Goal: Obtain resource: Download file/media

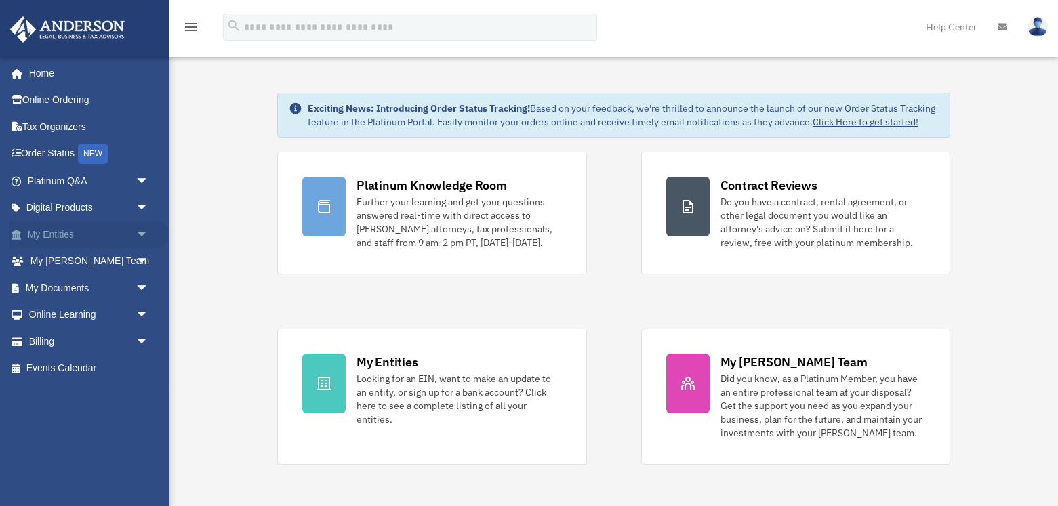
click at [119, 231] on link "My Entities arrow_drop_down" at bounding box center [89, 234] width 160 height 27
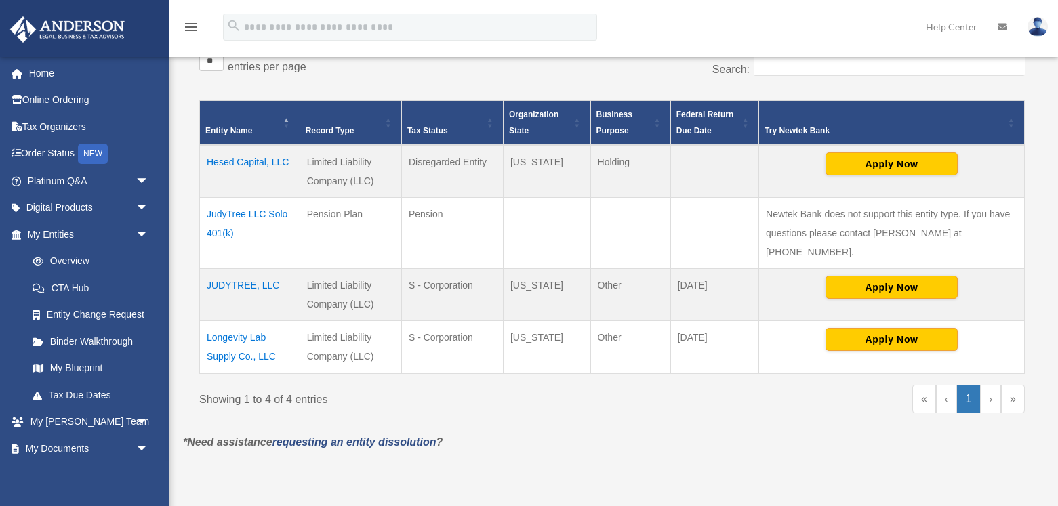
scroll to position [243, 0]
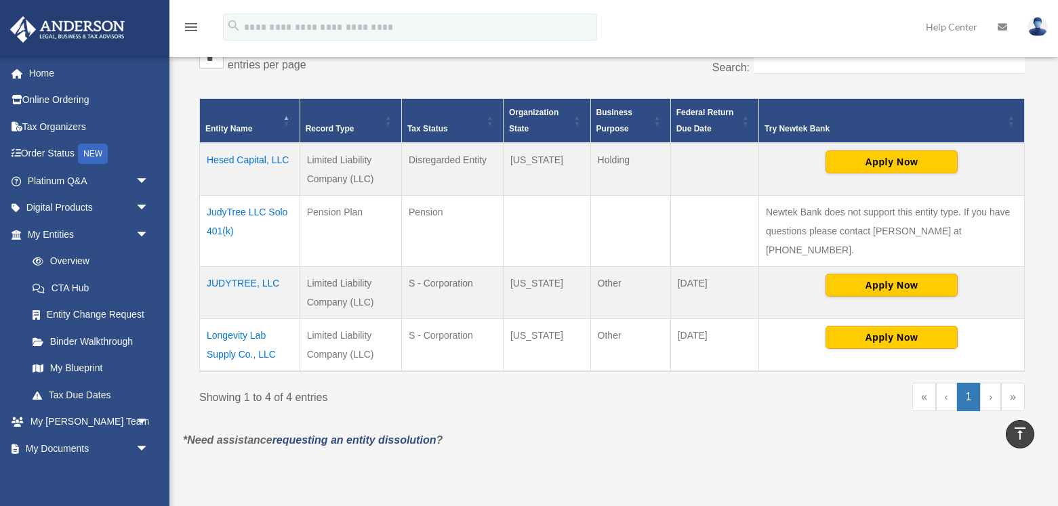
click at [220, 267] on td "JUDYTREE, LLC" at bounding box center [250, 293] width 100 height 52
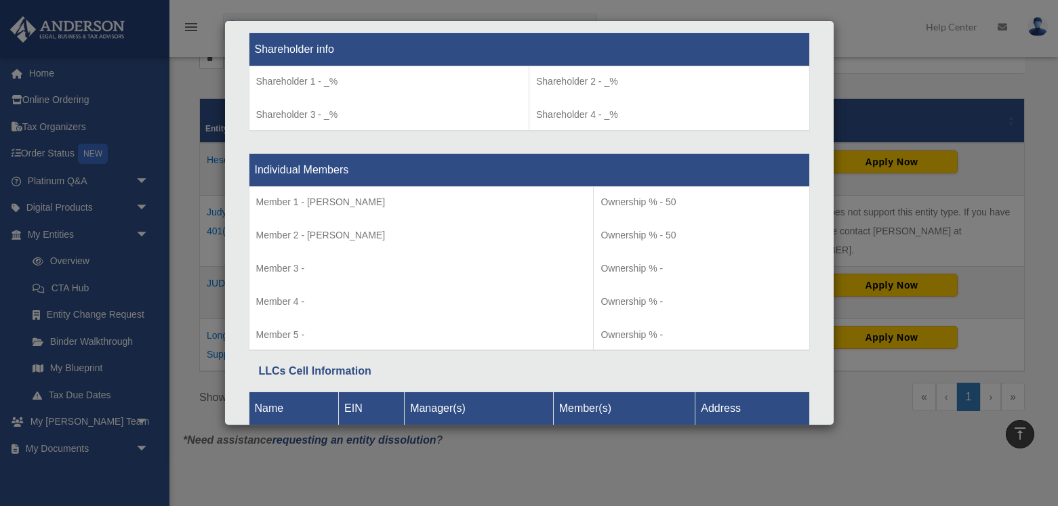
scroll to position [1144, 0]
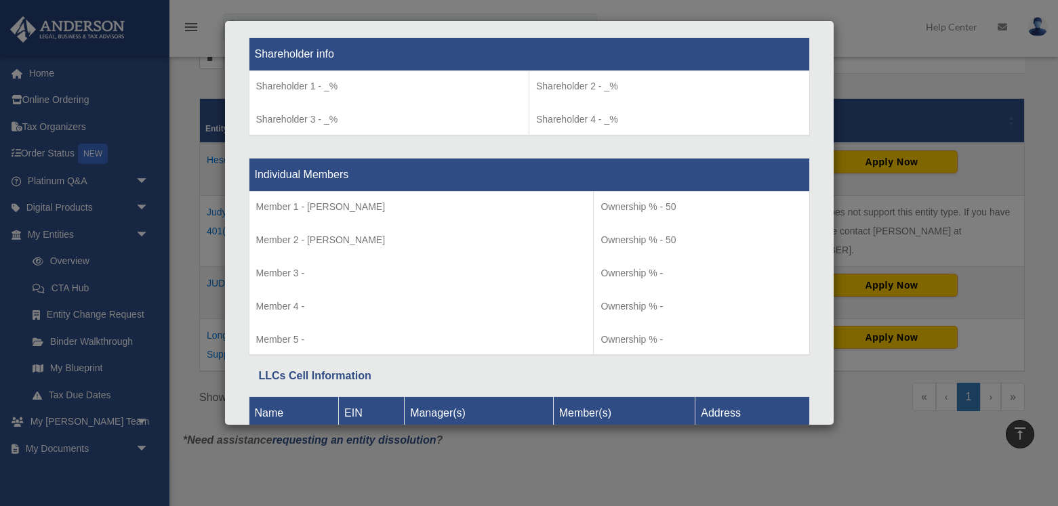
click at [187, 272] on div "Details × Articles Sent Organizational Date" at bounding box center [529, 253] width 1058 height 506
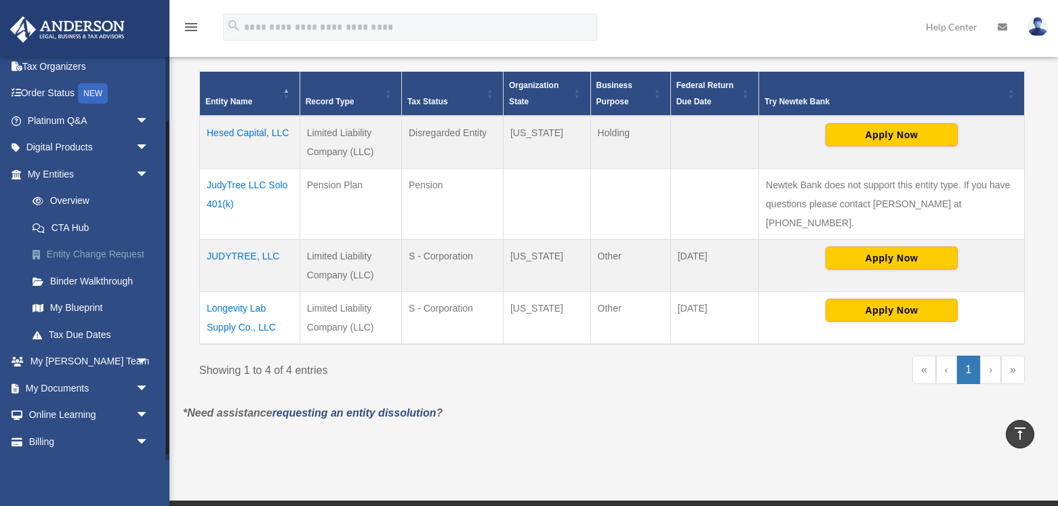
scroll to position [58, 0]
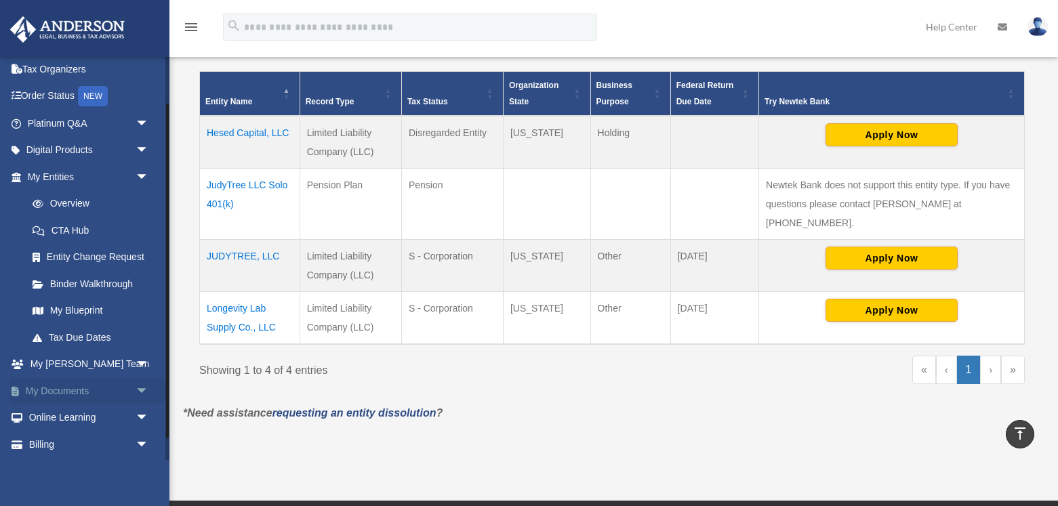
click at [61, 391] on link "My Documents arrow_drop_down" at bounding box center [89, 390] width 160 height 27
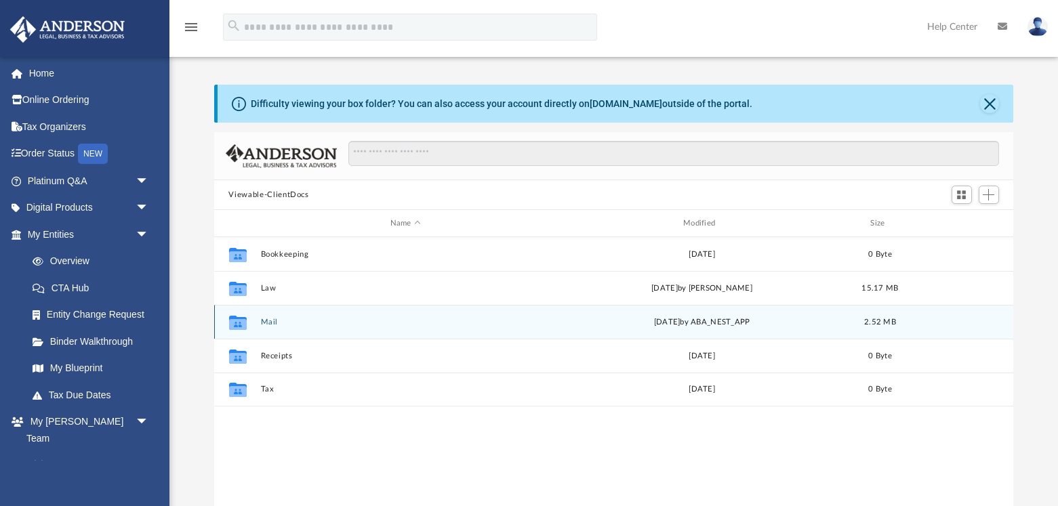
scroll to position [308, 800]
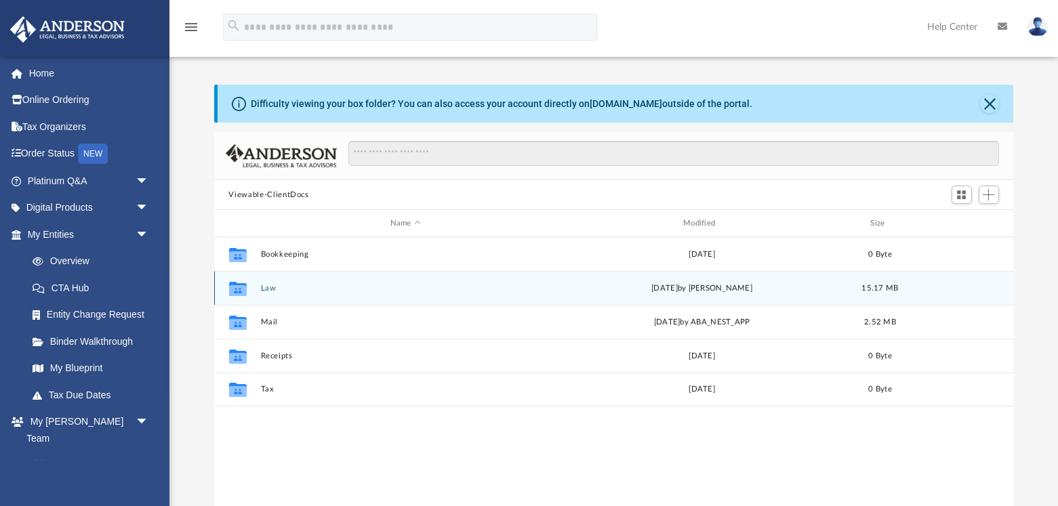
click at [266, 285] on button "Law" at bounding box center [405, 288] width 290 height 9
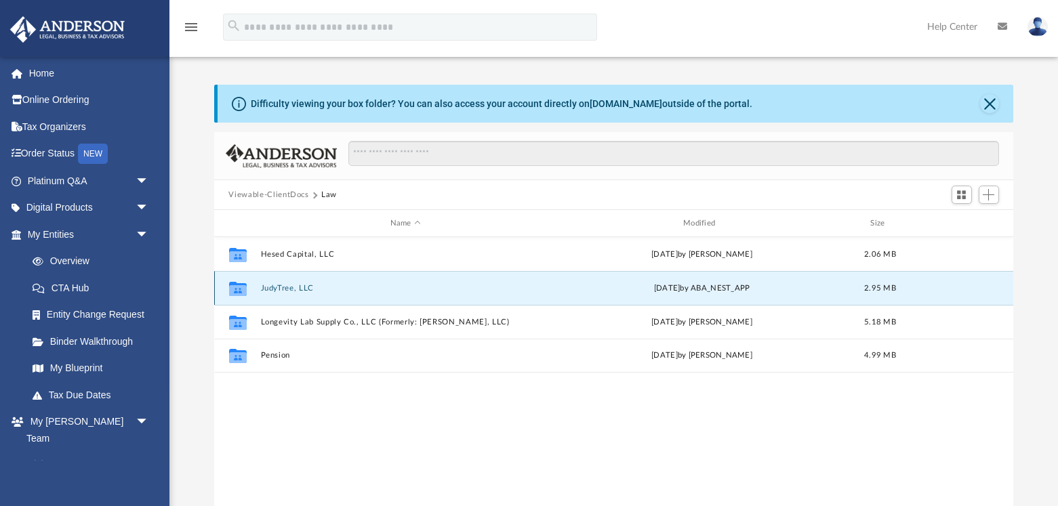
click at [276, 285] on button "JudyTree, LLC" at bounding box center [405, 288] width 290 height 9
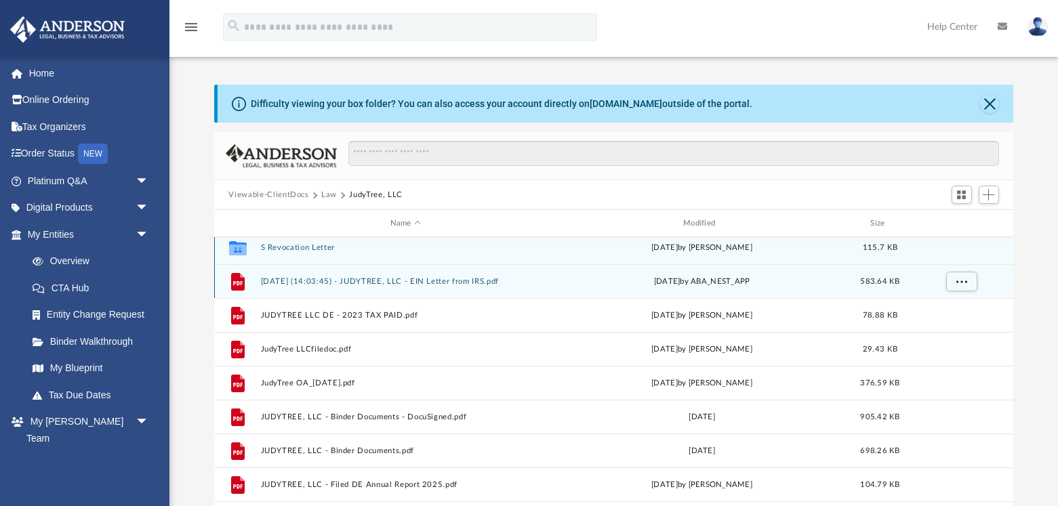
scroll to position [2, 0]
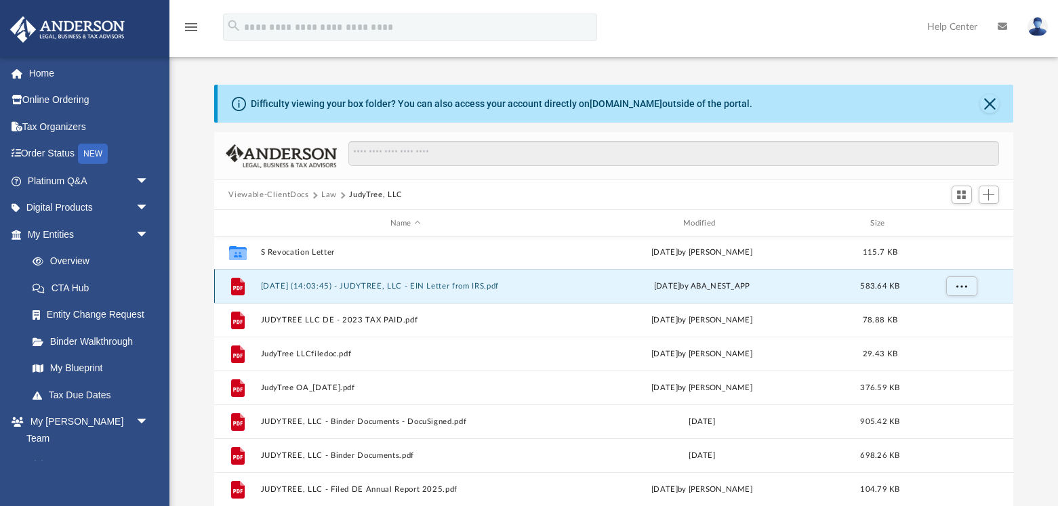
click at [295, 284] on button "[DATE] (14:03:45) - JUDYTREE, LLC - EIN Letter from IRS.pdf" at bounding box center [405, 286] width 290 height 9
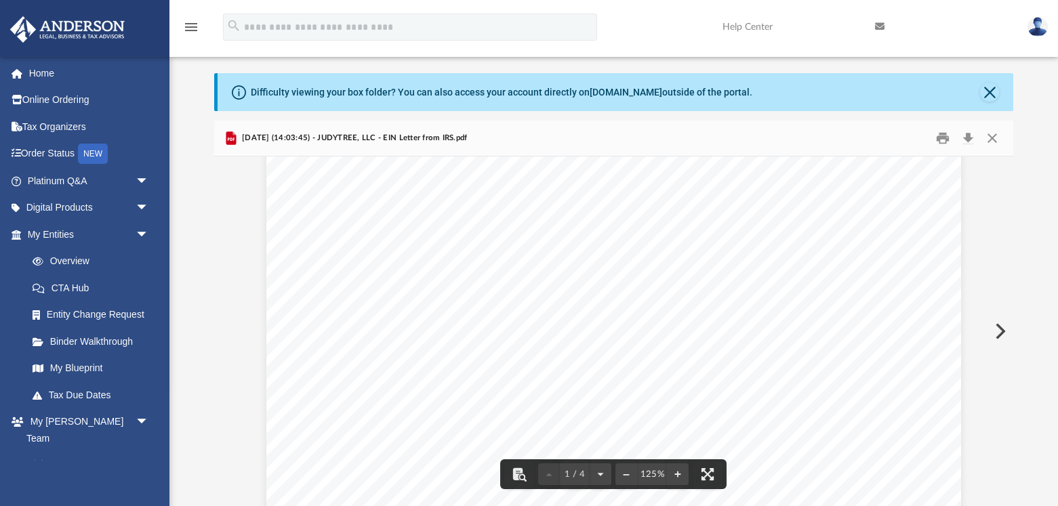
scroll to position [15, 0]
click at [989, 89] on button "Close" at bounding box center [989, 92] width 19 height 19
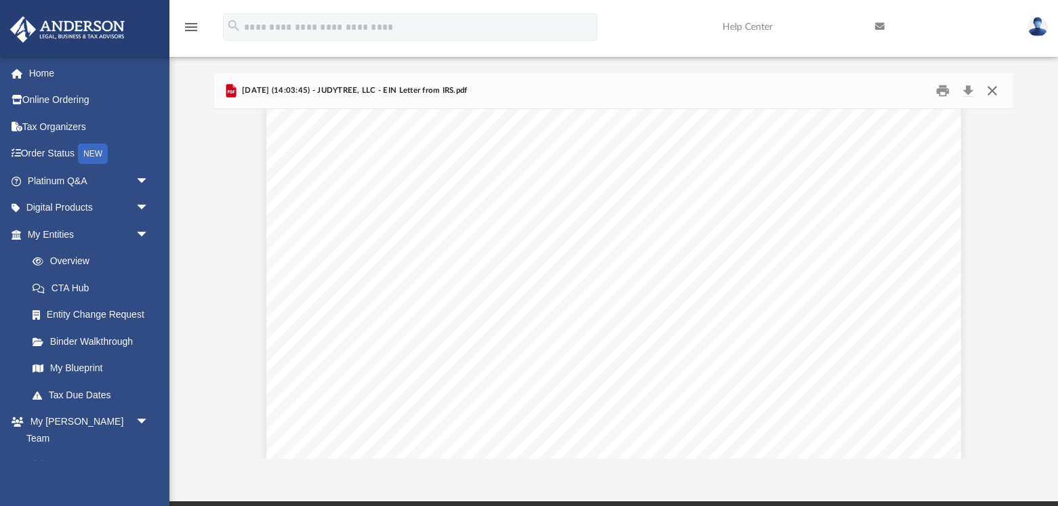
click at [986, 89] on button "Close" at bounding box center [992, 91] width 24 height 21
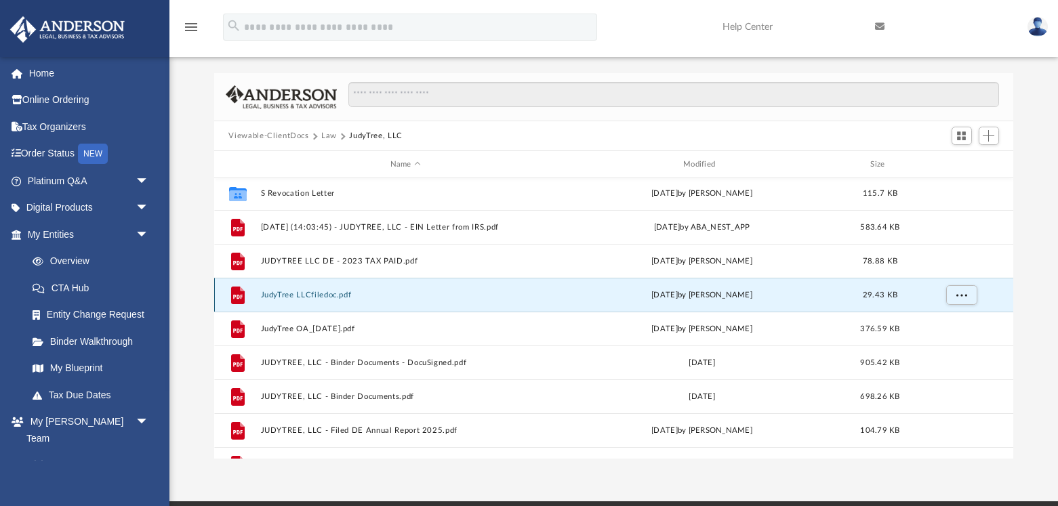
click at [298, 294] on button "JudyTree LLCfiledoc.pdf" at bounding box center [405, 295] width 290 height 9
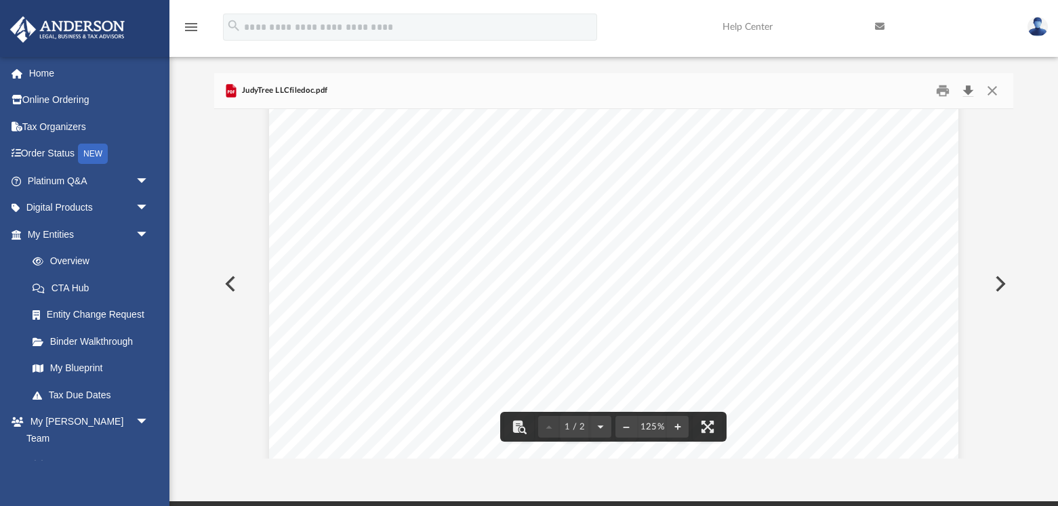
scroll to position [451, 0]
click at [989, 93] on button "Close" at bounding box center [992, 91] width 24 height 21
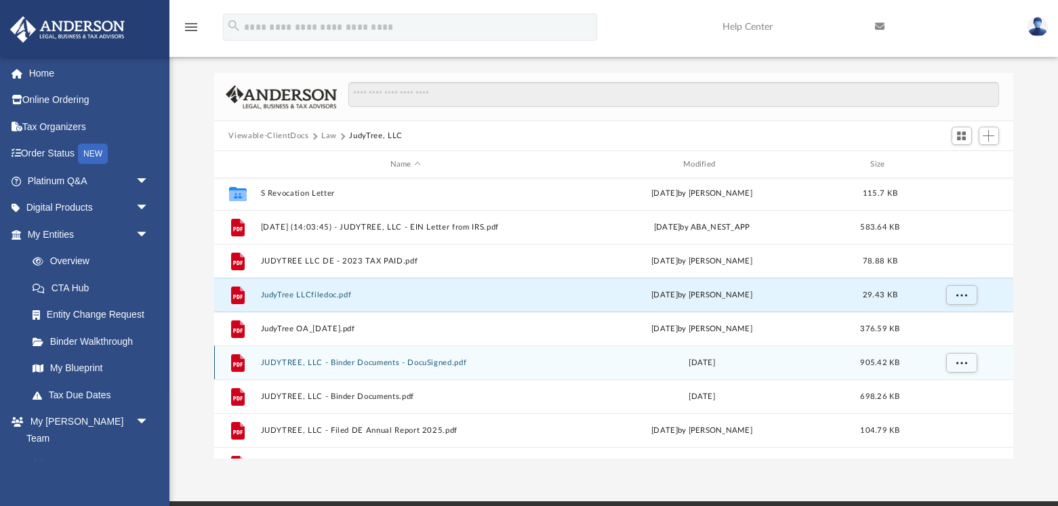
click at [283, 363] on button "JUDYTREE, LLC - Binder Documents - DocuSigned.pdf" at bounding box center [405, 363] width 290 height 9
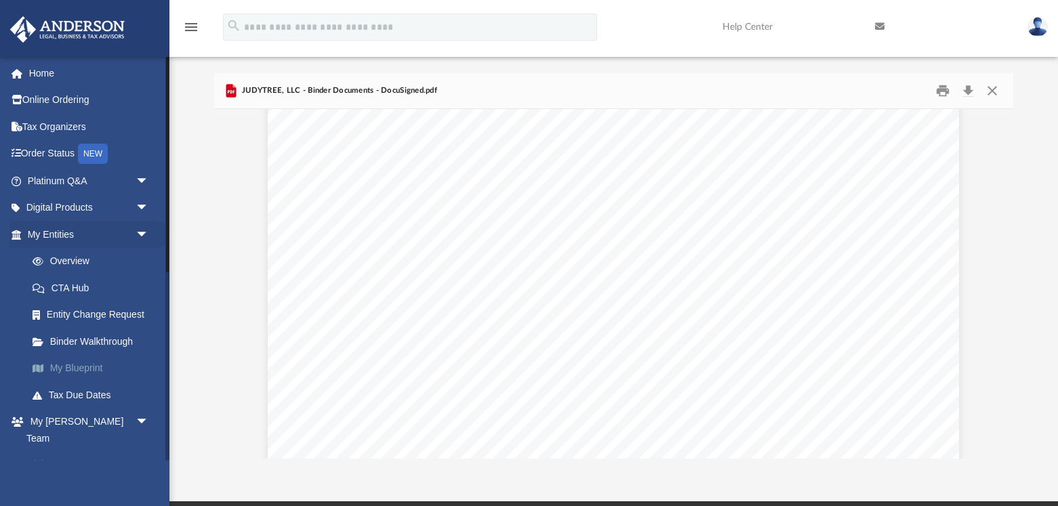
scroll to position [0, 0]
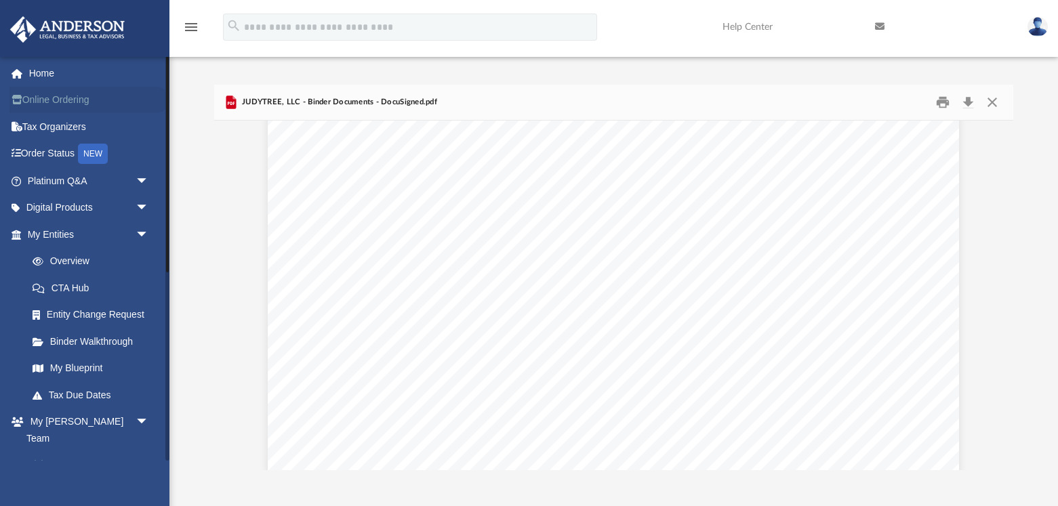
click at [52, 101] on link "Online Ordering" at bounding box center [89, 100] width 160 height 27
